Goal: Information Seeking & Learning: Learn about a topic

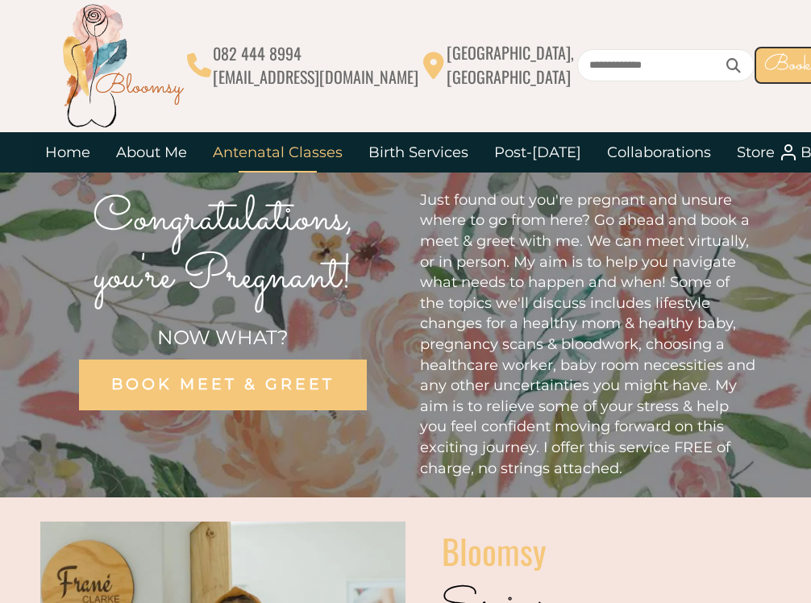
click at [323, 156] on link "Antenatal Classes" at bounding box center [278, 152] width 156 height 40
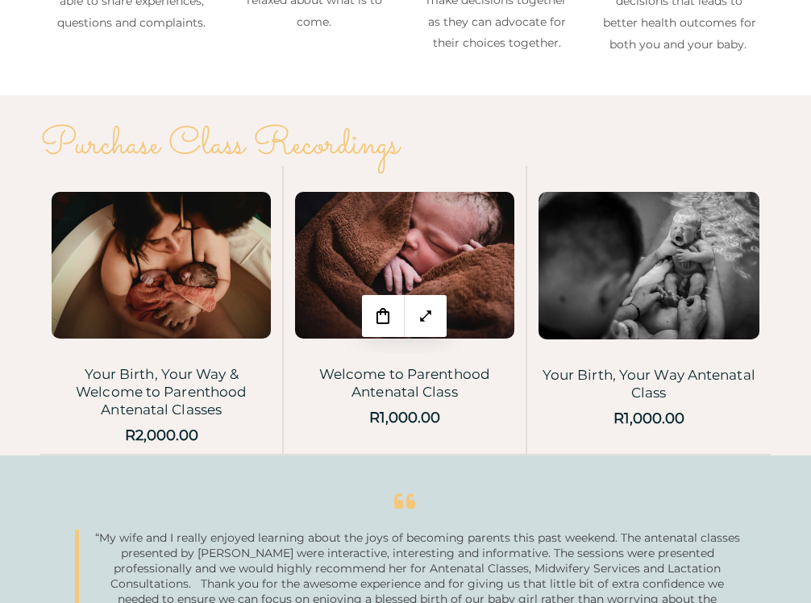
scroll to position [2670, 0]
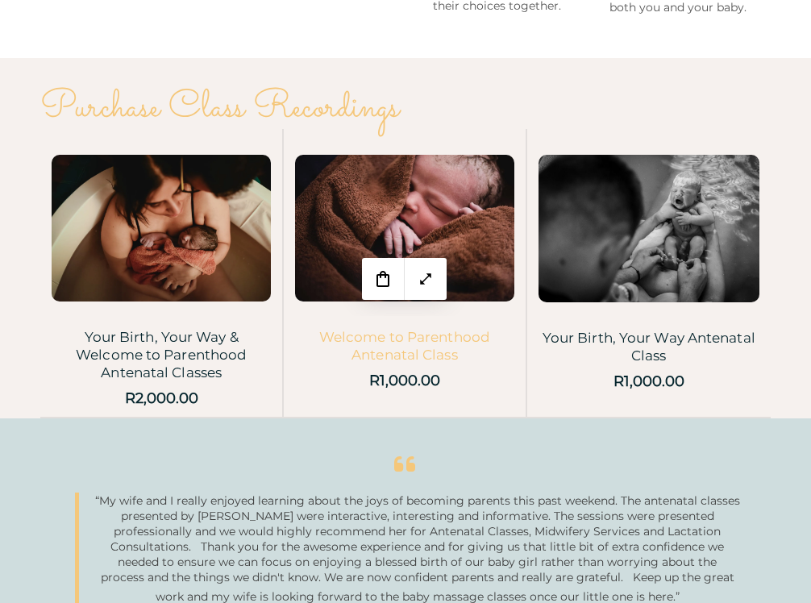
click at [468, 329] on link "Welcome to Parenthood Antenatal Class" at bounding box center [404, 346] width 171 height 34
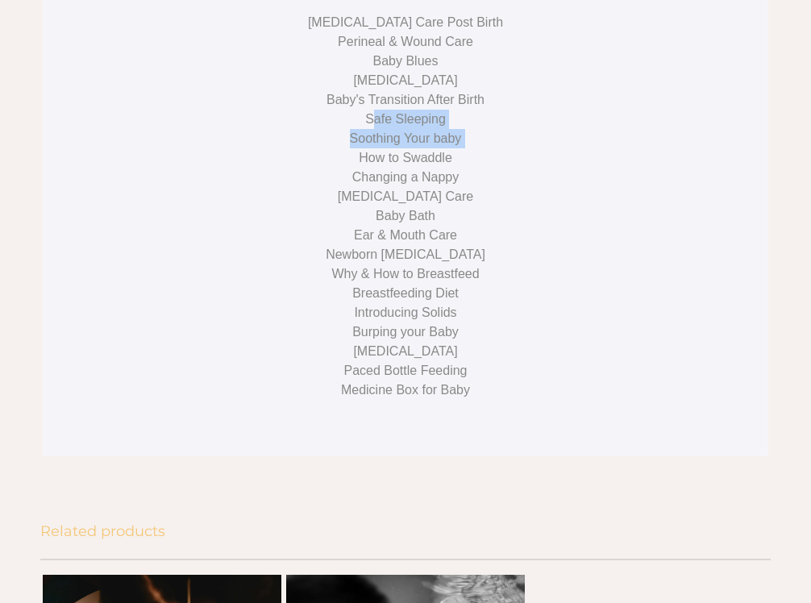
drag, startPoint x: 371, startPoint y: 155, endPoint x: 436, endPoint y: 177, distance: 69.1
click at [436, 177] on div "Please note that you will have access to class recordings for 4 weeks. After 4 …" at bounding box center [405, 129] width 588 height 542
click at [436, 168] on div "How to Swaddle" at bounding box center [405, 157] width 588 height 19
click at [445, 168] on div "How to Swaddle" at bounding box center [405, 157] width 588 height 19
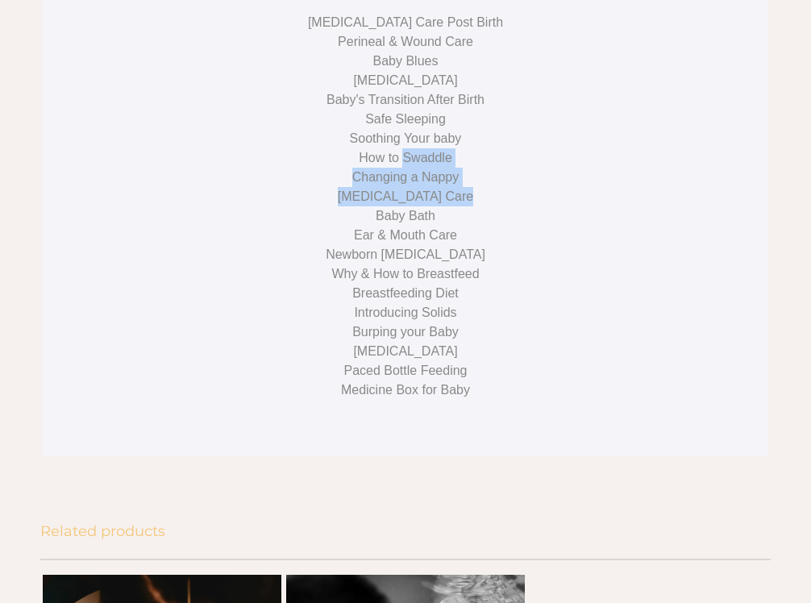
drag, startPoint x: 445, startPoint y: 185, endPoint x: 455, endPoint y: 230, distance: 45.4
click at [455, 230] on div "Please note that you will have access to class recordings for 4 weeks. After 4 …" at bounding box center [405, 129] width 588 height 542
click at [455, 206] on div "[MEDICAL_DATA] Care" at bounding box center [405, 196] width 588 height 19
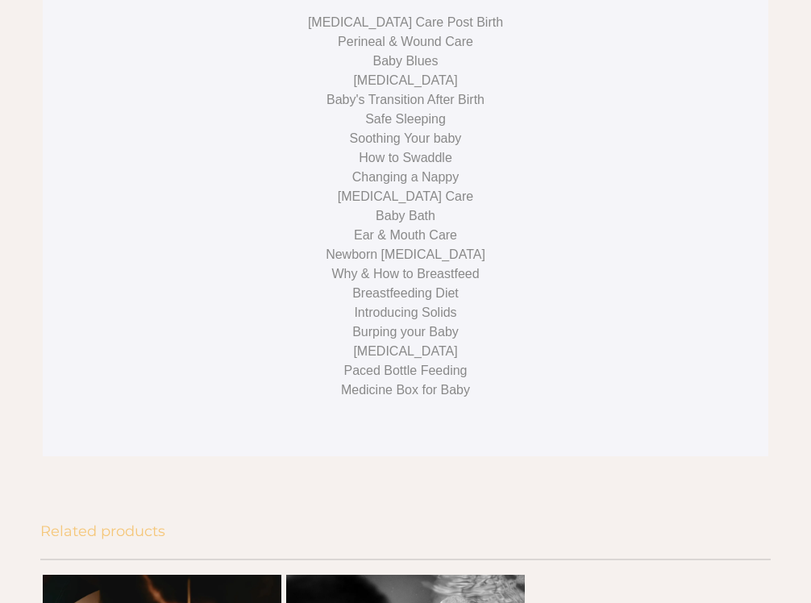
click at [417, 226] on div "Baby Bath" at bounding box center [405, 215] width 588 height 19
click at [451, 245] on div "Ear & Mouth Care" at bounding box center [405, 235] width 588 height 19
drag, startPoint x: 451, startPoint y: 265, endPoint x: 376, endPoint y: 265, distance: 74.2
click at [377, 245] on div "Ear & Mouth Care" at bounding box center [405, 235] width 588 height 19
click at [376, 245] on div "Ear & Mouth Care" at bounding box center [405, 235] width 588 height 19
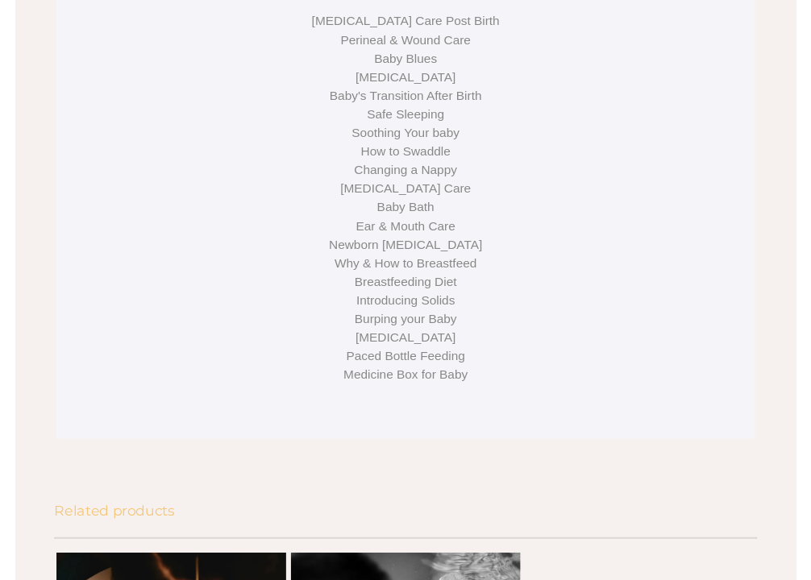
scroll to position [1044, 0]
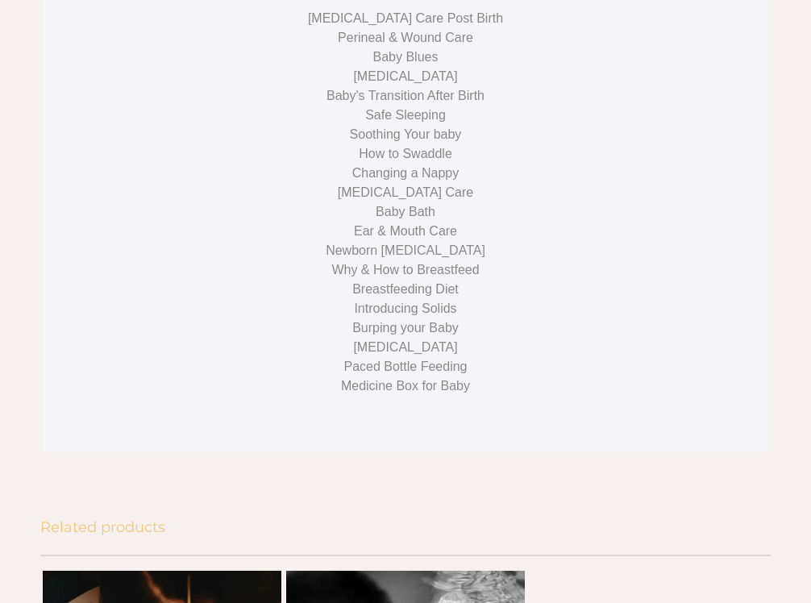
click at [372, 260] on div "Newborn [MEDICAL_DATA]" at bounding box center [405, 250] width 588 height 19
drag, startPoint x: 372, startPoint y: 286, endPoint x: 457, endPoint y: 285, distance: 84.6
click at [459, 260] on div "Newborn [MEDICAL_DATA]" at bounding box center [405, 250] width 588 height 19
copy div "Newborn [MEDICAL_DATA]"
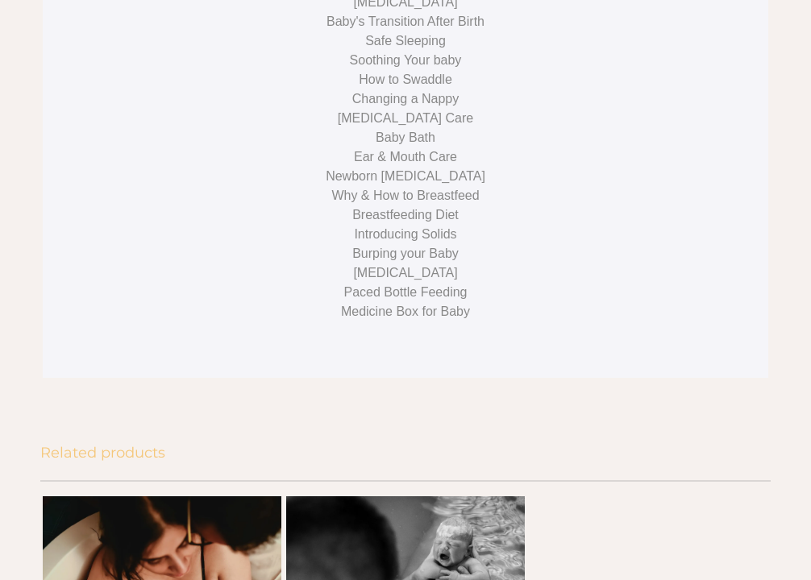
scroll to position [1121, 0]
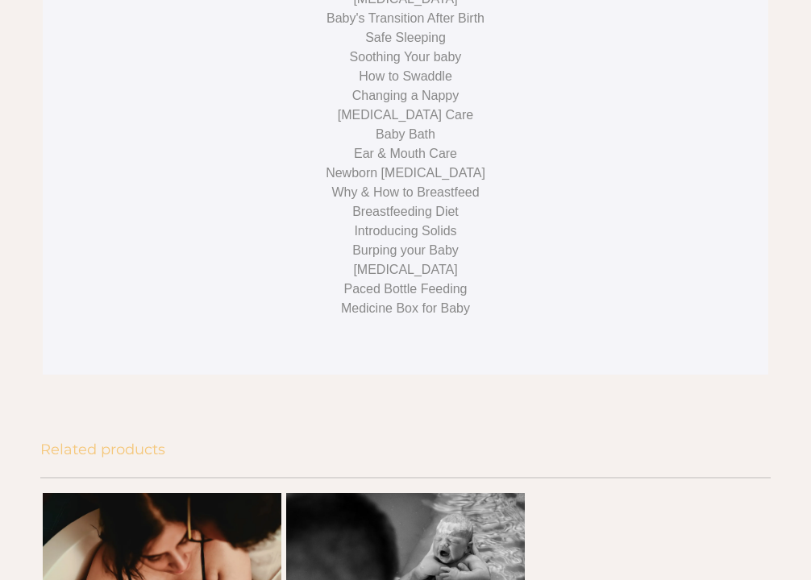
click at [368, 299] on div "Paced Bottle Feeding" at bounding box center [405, 289] width 588 height 19
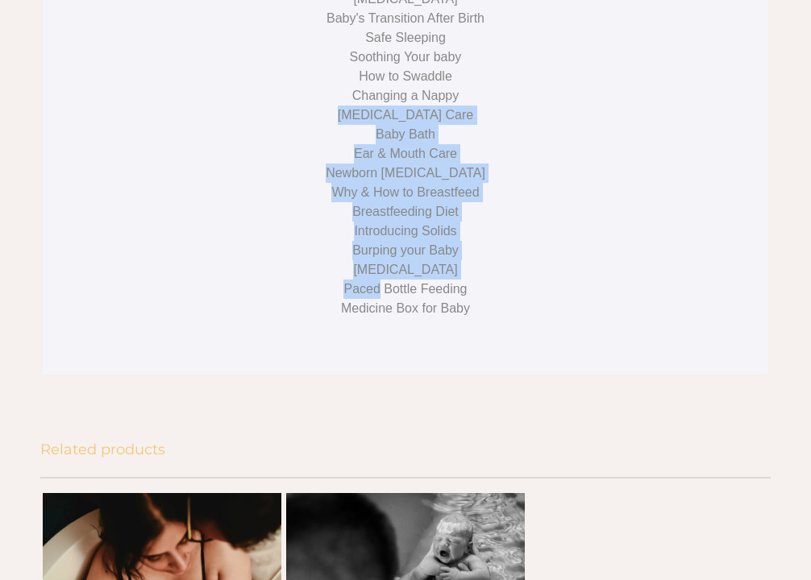
drag, startPoint x: 368, startPoint y: 322, endPoint x: 390, endPoint y: 131, distance: 192.4
click at [390, 131] on div "Please note that you will have access to class recordings for 4 weeks. After 4 …" at bounding box center [405, 48] width 588 height 542
click at [390, 106] on div "Changing a Nappy" at bounding box center [405, 95] width 588 height 19
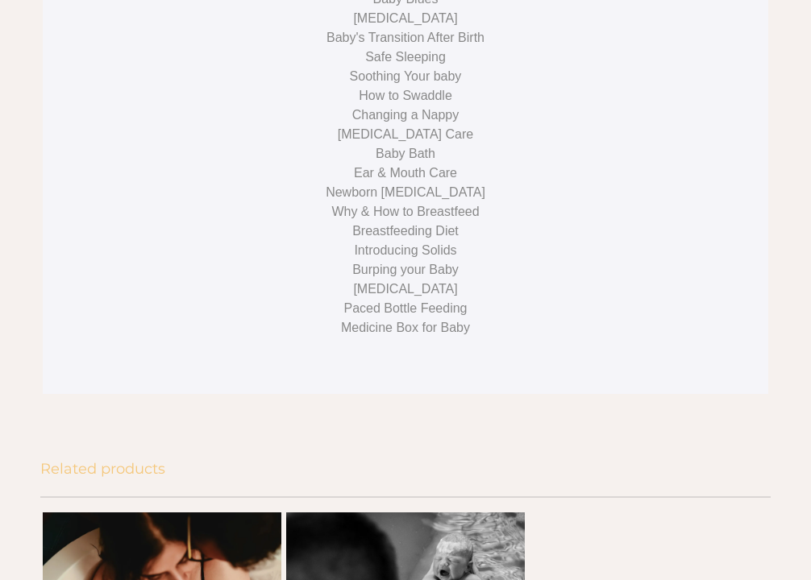
scroll to position [1096, 0]
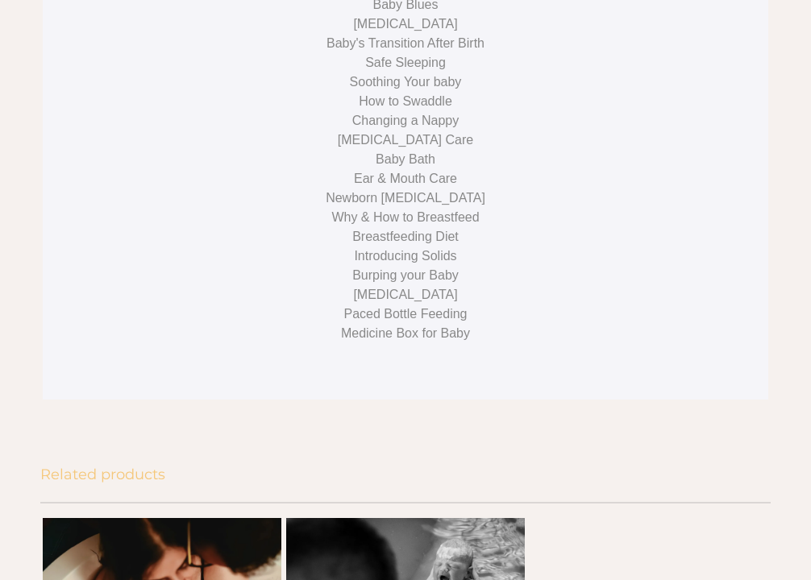
click at [365, 189] on div "Ear & Mouth Care" at bounding box center [405, 178] width 588 height 19
drag, startPoint x: 365, startPoint y: 210, endPoint x: 429, endPoint y: 210, distance: 63.7
click at [432, 189] on div "Ear & Mouth Care" at bounding box center [405, 178] width 588 height 19
copy div "Ear & Mouth Care"
